Goal: Task Accomplishment & Management: Manage account settings

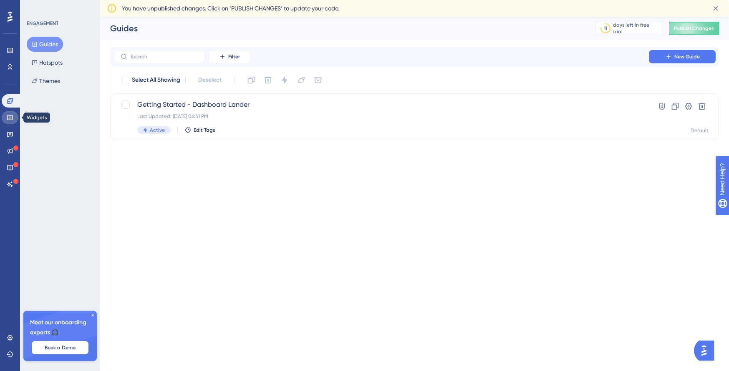
click at [14, 119] on link at bounding box center [10, 117] width 17 height 13
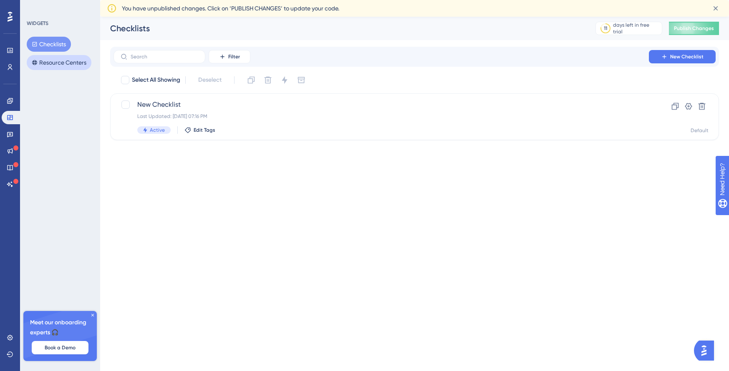
click at [52, 62] on button "Resource Centers" at bounding box center [59, 62] width 65 height 15
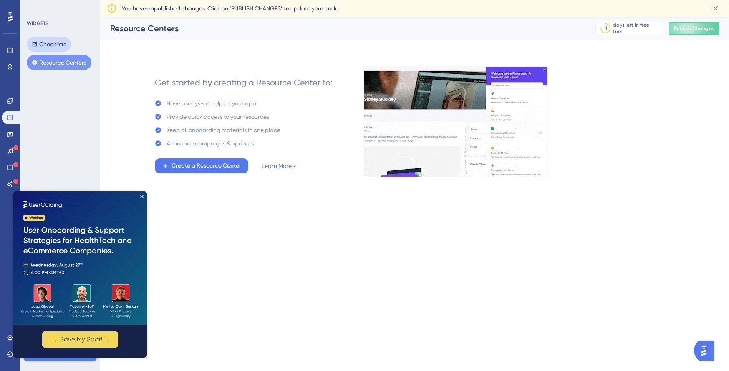
click at [55, 42] on button "Checklists" at bounding box center [49, 44] width 44 height 15
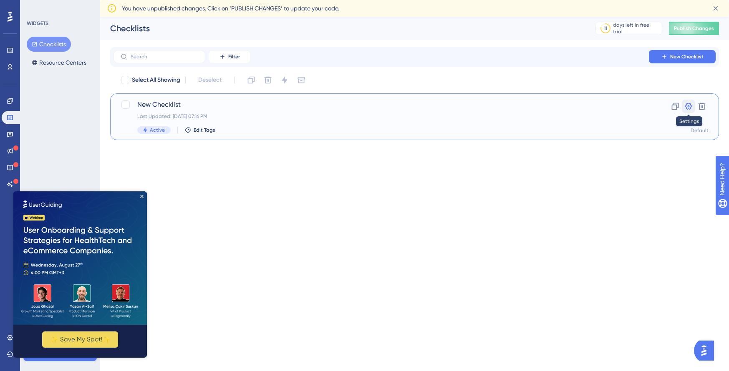
click at [688, 106] on icon at bounding box center [688, 106] width 7 height 7
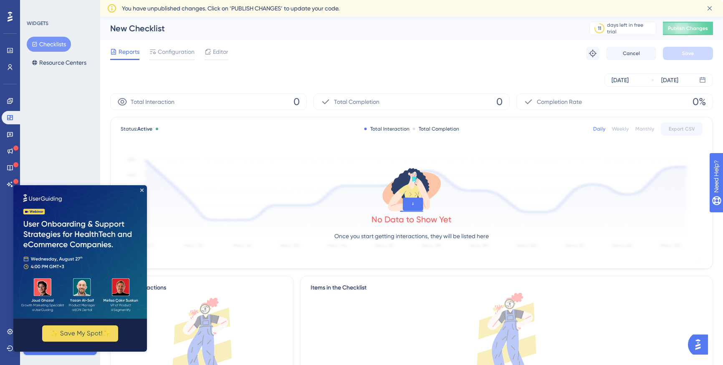
click at [139, 189] on img at bounding box center [80, 252] width 134 height 134
click at [143, 188] on img at bounding box center [80, 252] width 134 height 134
click at [141, 191] on icon "Close Preview" at bounding box center [141, 190] width 3 height 3
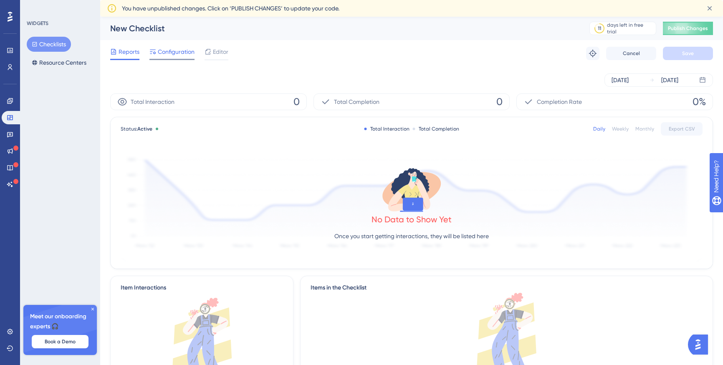
click at [177, 51] on span "Configuration" at bounding box center [176, 52] width 37 height 10
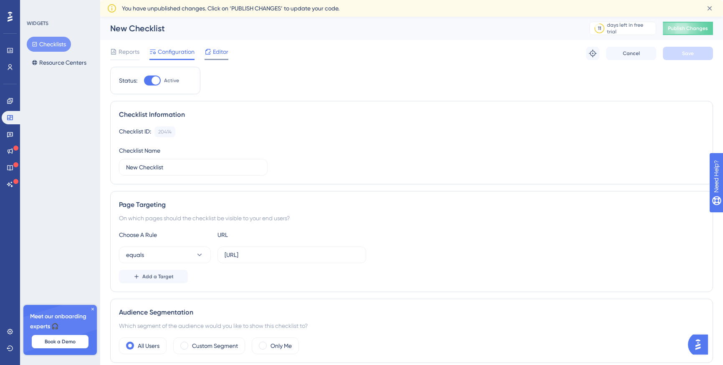
click at [217, 50] on span "Editor" at bounding box center [220, 52] width 15 height 10
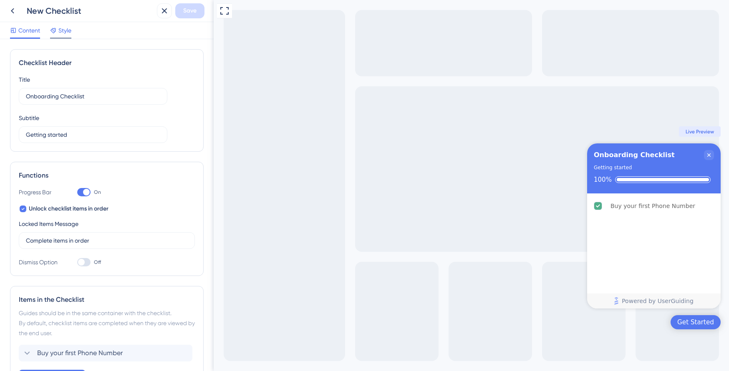
click at [63, 32] on span "Style" at bounding box center [64, 30] width 13 height 10
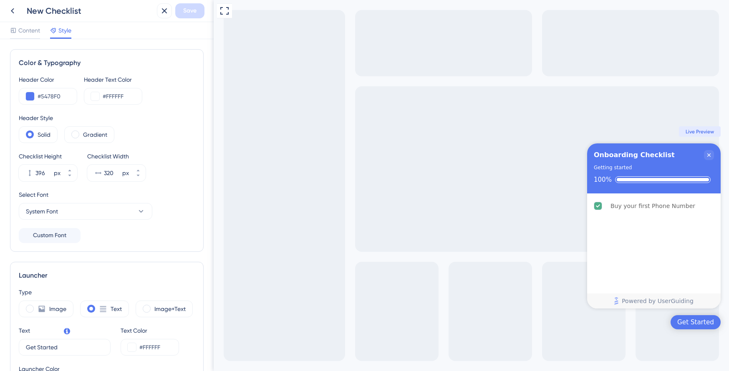
scroll to position [42, 0]
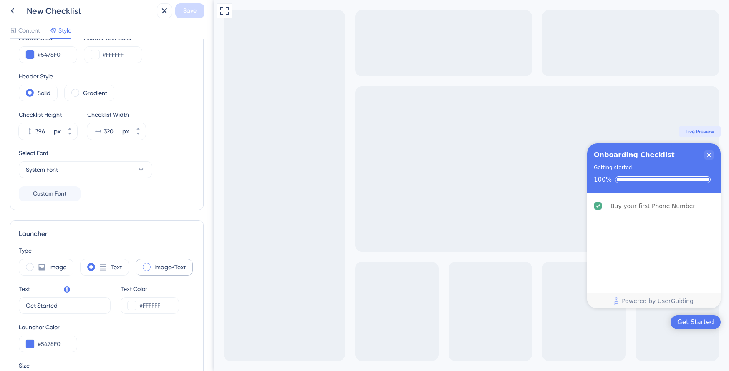
click at [140, 268] on div "Image+Text" at bounding box center [164, 267] width 57 height 17
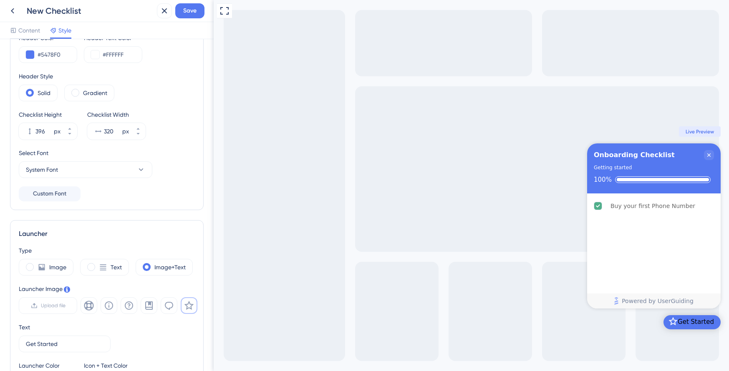
click at [80, 265] on div "Image Text Image+Text" at bounding box center [107, 267] width 176 height 17
click at [110, 266] on div "Text" at bounding box center [104, 267] width 49 height 17
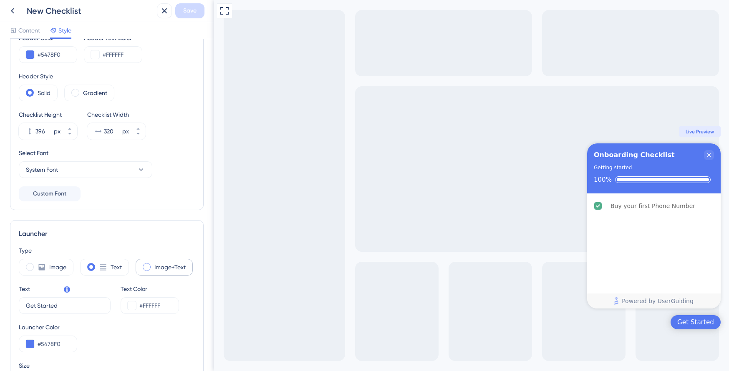
click at [153, 267] on div "Image+Text" at bounding box center [164, 267] width 57 height 17
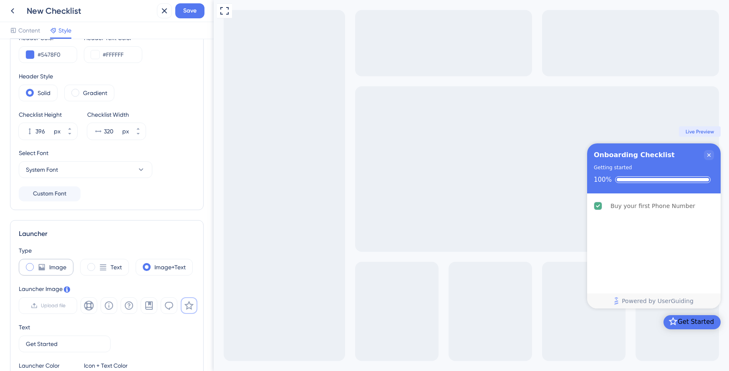
click at [22, 269] on div "Image" at bounding box center [46, 267] width 55 height 17
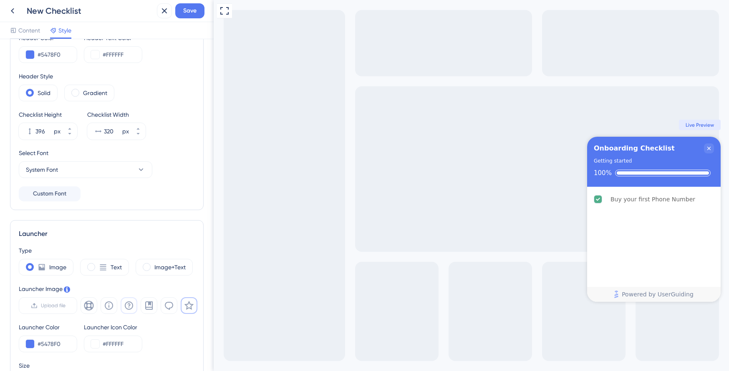
click at [127, 307] on icon at bounding box center [129, 306] width 10 height 10
click at [111, 303] on icon at bounding box center [109, 306] width 8 height 8
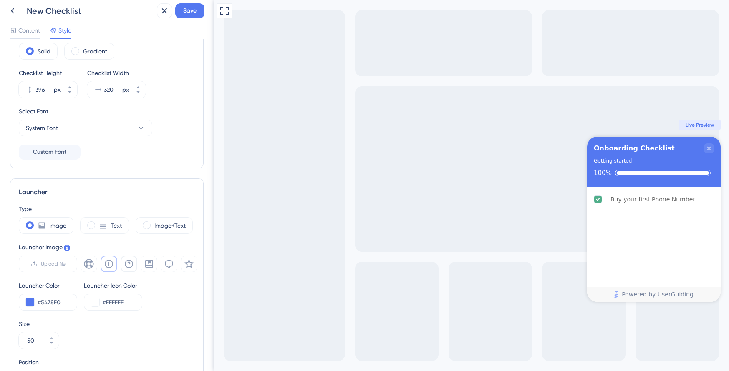
scroll to position [0, 0]
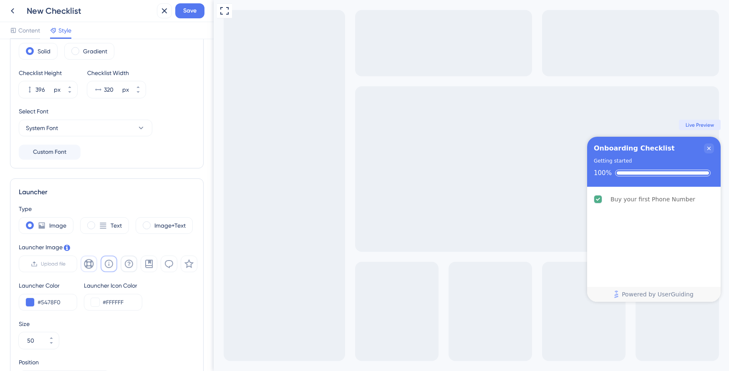
click at [93, 264] on icon at bounding box center [89, 264] width 10 height 10
drag, startPoint x: 35, startPoint y: 339, endPoint x: 24, endPoint y: 338, distance: 10.9
click at [24, 338] on div "50" at bounding box center [31, 341] width 25 height 17
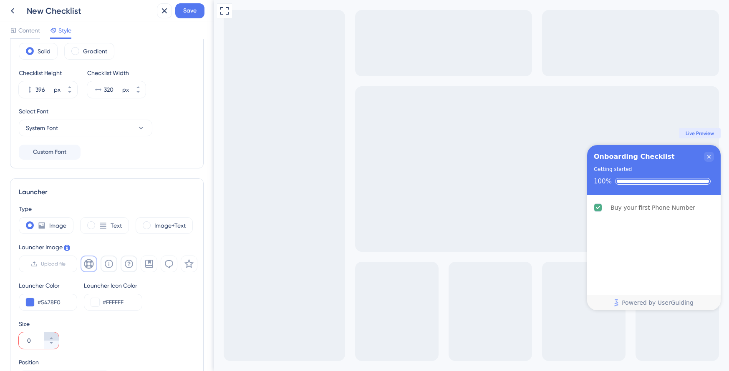
click at [51, 336] on icon at bounding box center [51, 338] width 5 height 5
type input "9"
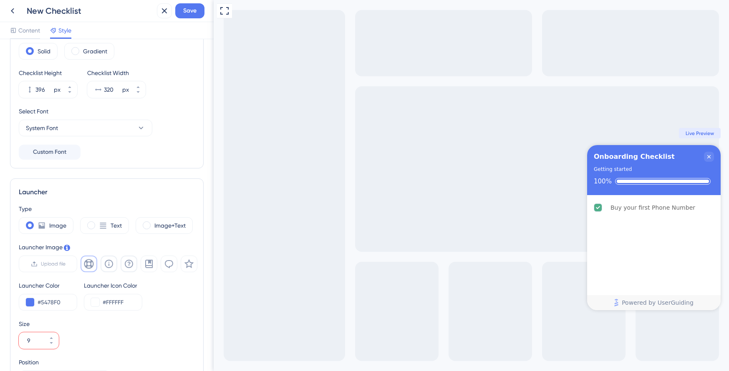
click at [114, 334] on div "Size 9" at bounding box center [107, 334] width 176 height 30
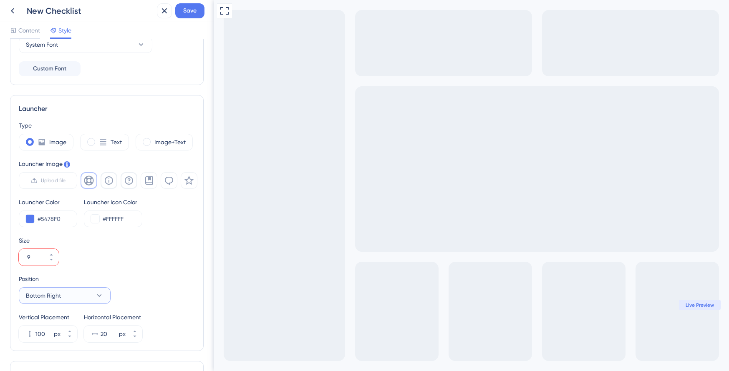
click at [77, 298] on button "Bottom Right" at bounding box center [65, 296] width 92 height 17
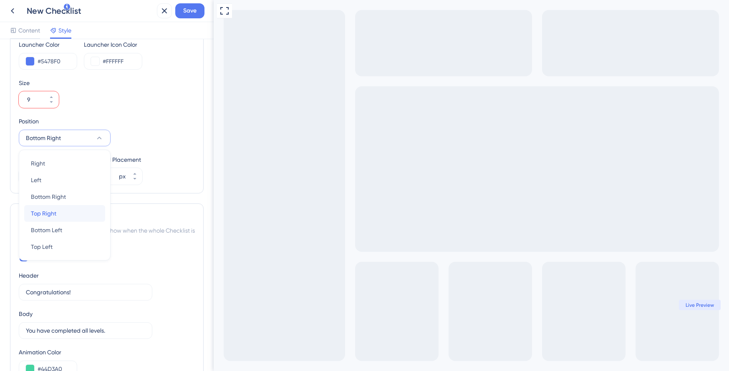
click at [59, 212] on div "Top Right Top Right" at bounding box center [65, 213] width 68 height 17
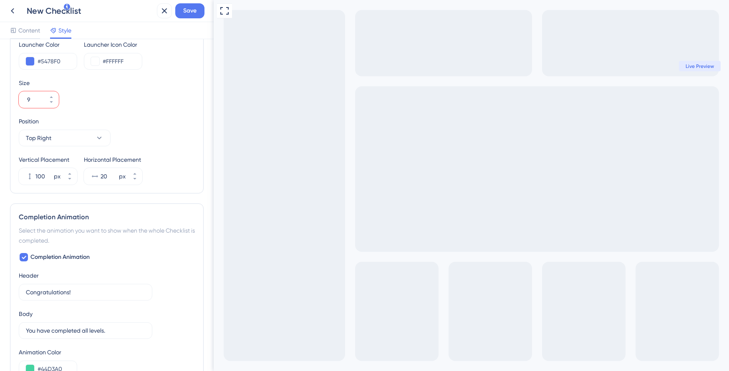
click at [225, 371] on div "Open Checklist" at bounding box center [221, 377] width 8 height 9
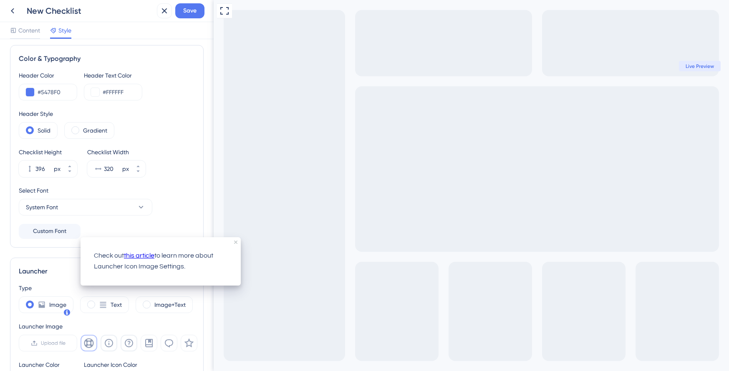
scroll to position [0, 0]
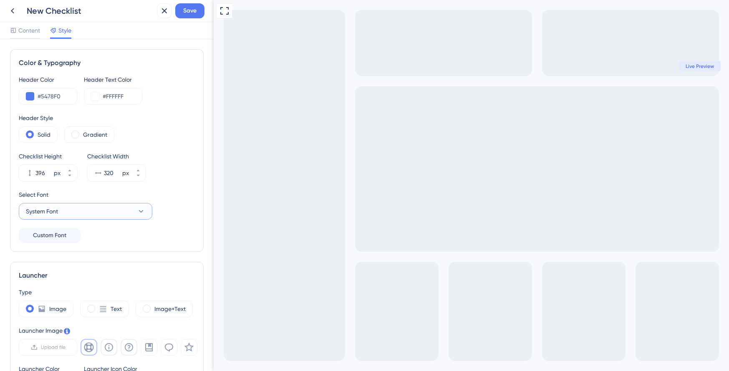
click at [88, 215] on button "System Font" at bounding box center [86, 211] width 134 height 17
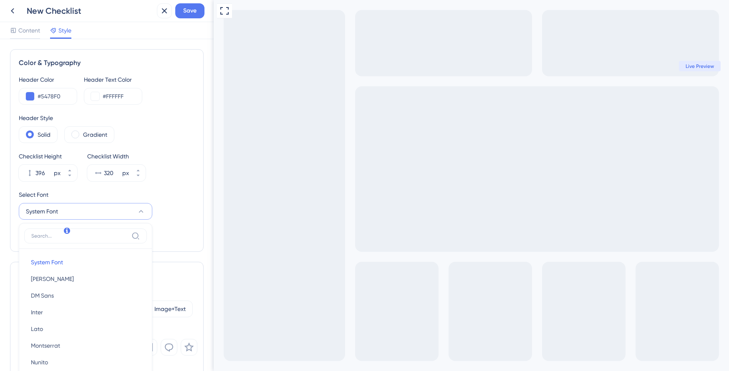
scroll to position [101, 0]
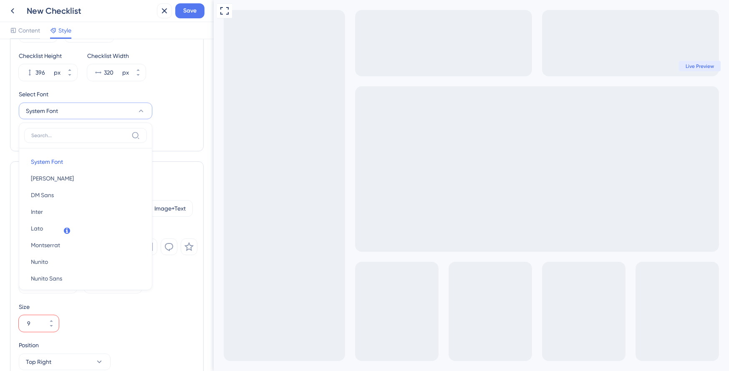
click at [201, 149] on div "Color & Typography Header Color #5478F0 Header Text Color #FFFFFF Header Style …" at bounding box center [107, 205] width 214 height 332
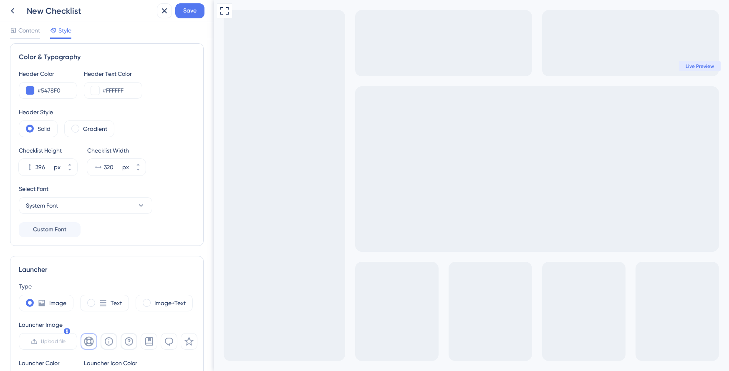
scroll to position [0, 0]
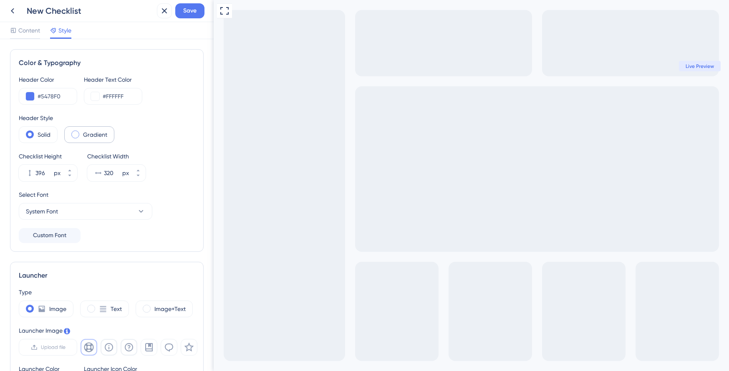
drag, startPoint x: 87, startPoint y: 138, endPoint x: 106, endPoint y: 139, distance: 19.2
click at [87, 138] on label "Gradient" at bounding box center [95, 135] width 24 height 10
click at [39, 136] on label "Solid" at bounding box center [44, 135] width 13 height 10
click at [30, 30] on span "Content" at bounding box center [29, 30] width 22 height 10
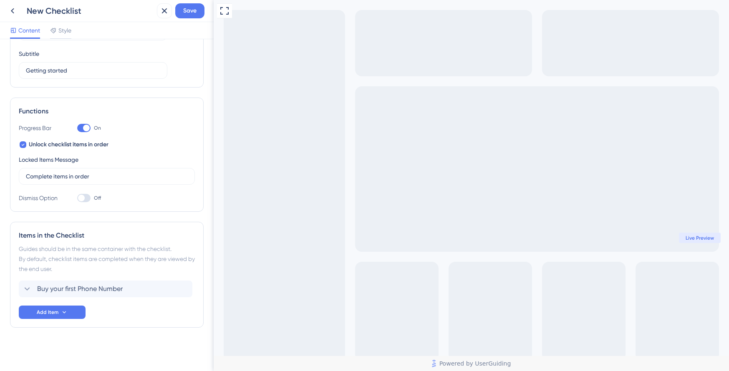
click at [82, 198] on div at bounding box center [81, 198] width 7 height 7
click at [77, 198] on input "Off" at bounding box center [77, 198] width 0 height 0
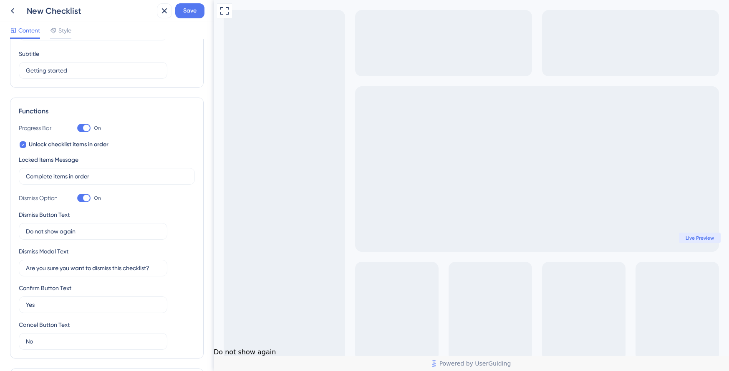
click at [82, 198] on div at bounding box center [83, 198] width 13 height 8
click at [77, 198] on input "On" at bounding box center [77, 198] width 0 height 0
checkbox input "false"
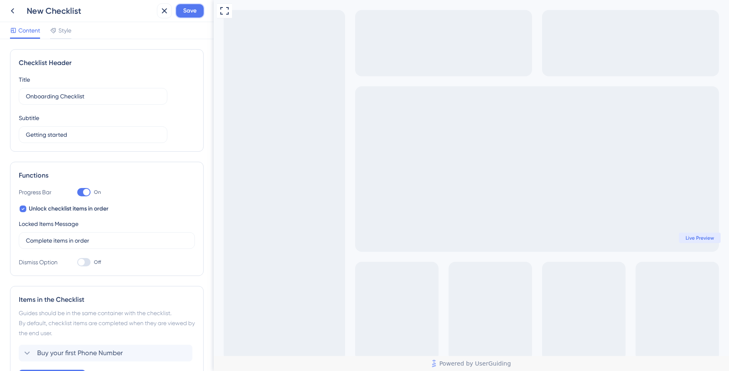
click at [184, 13] on span "Save" at bounding box center [189, 11] width 13 height 10
drag, startPoint x: 66, startPoint y: 32, endPoint x: 67, endPoint y: 36, distance: 4.4
click at [66, 32] on span "Style" at bounding box center [64, 30] width 13 height 10
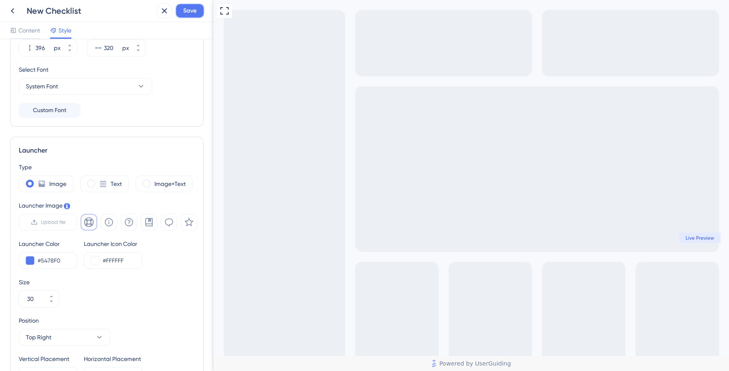
click at [189, 15] on span "Save" at bounding box center [189, 11] width 13 height 10
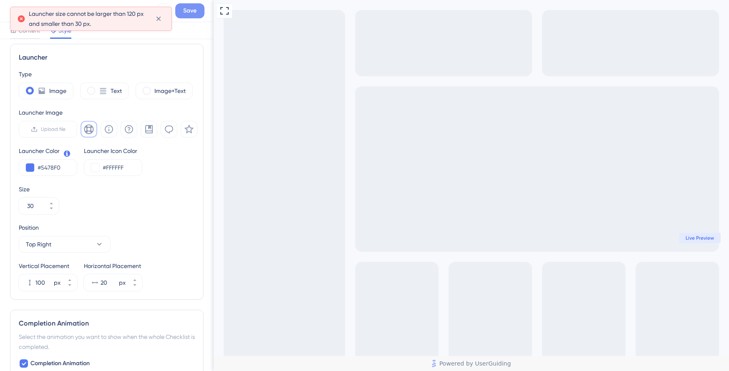
scroll to position [219, 0]
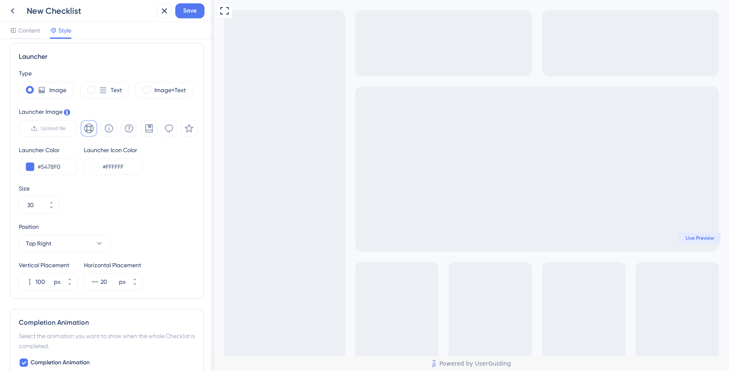
click at [164, 208] on div "Size 30" at bounding box center [107, 199] width 176 height 30
click at [52, 202] on icon at bounding box center [51, 202] width 5 height 5
type input "31"
click at [189, 11] on span "Save" at bounding box center [189, 11] width 13 height 10
